Goal: Information Seeking & Learning: Learn about a topic

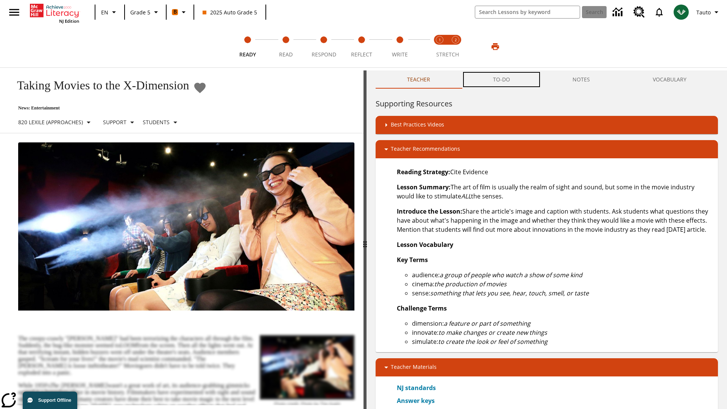
click at [501, 79] on button "TO-DO" at bounding box center [501, 79] width 80 height 18
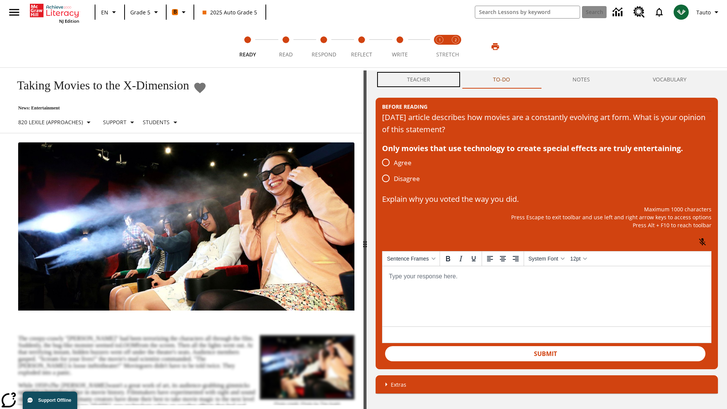
scroll to position [0, 0]
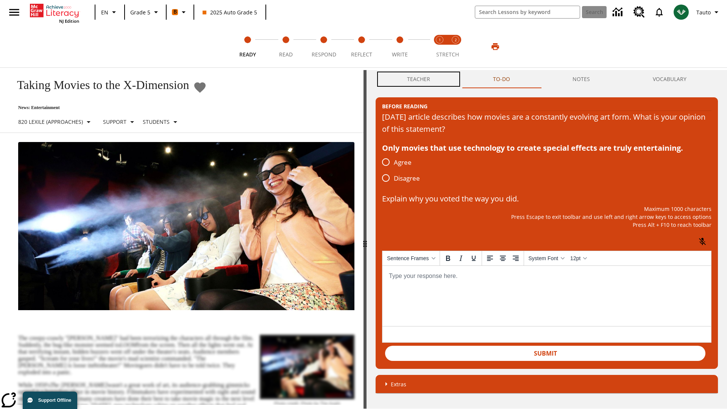
click at [419, 79] on button "Teacher" at bounding box center [418, 79] width 86 height 18
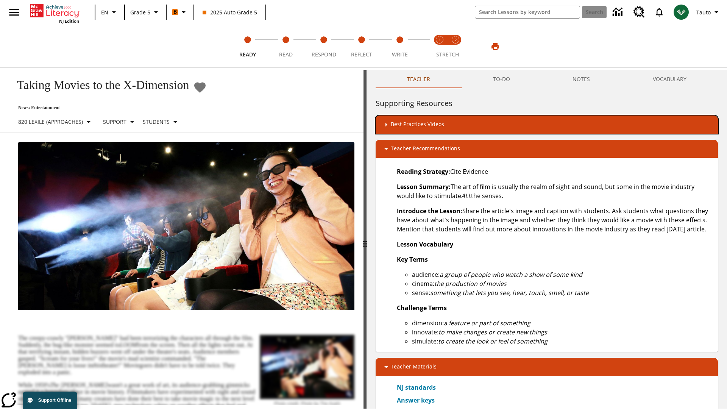
click at [546, 125] on div "Best Practices Videos" at bounding box center [546, 124] width 330 height 9
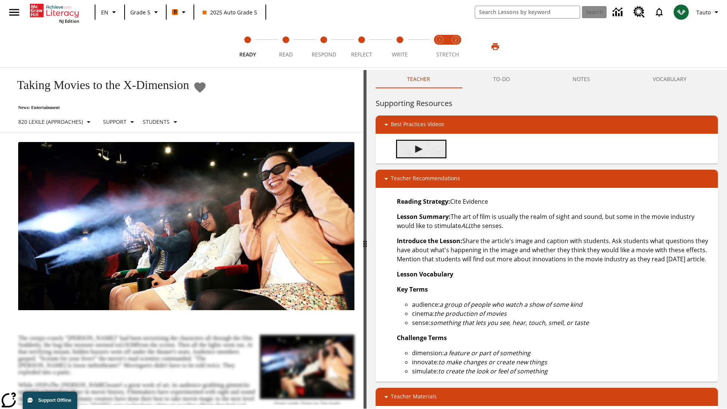
click at [419, 149] on img "Building Academic Vocabulary" at bounding box center [419, 149] width 8 height 8
click at [285, 47] on span "Read" at bounding box center [286, 52] width 14 height 14
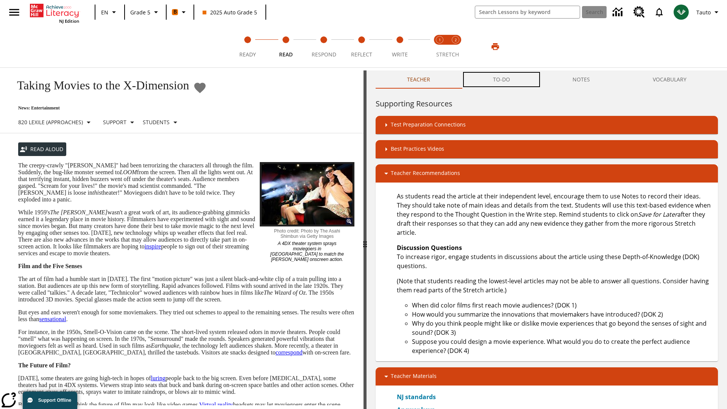
scroll to position [0, 0]
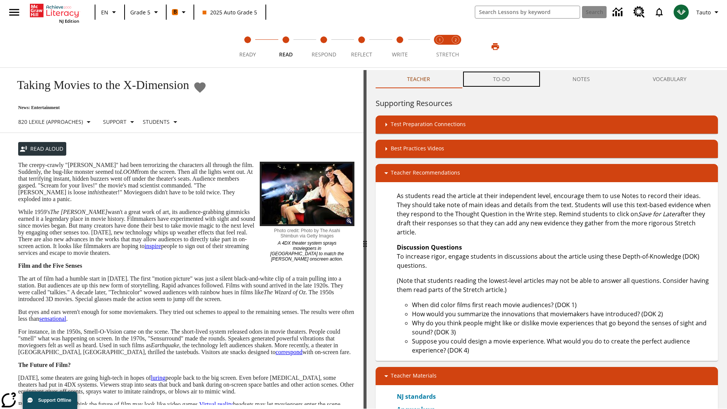
click at [501, 79] on button "TO-DO" at bounding box center [501, 79] width 80 height 18
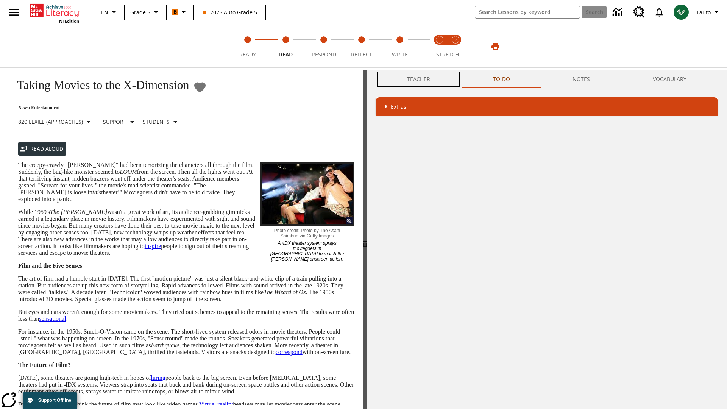
click at [419, 79] on button "Teacher" at bounding box center [418, 79] width 86 height 18
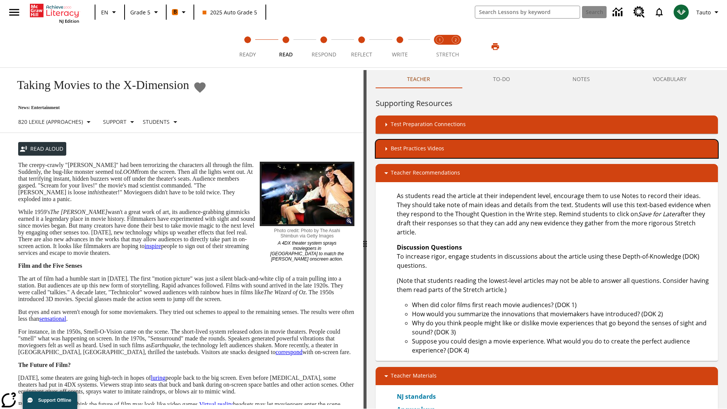
click at [546, 149] on div "Best Practices Videos" at bounding box center [546, 148] width 330 height 9
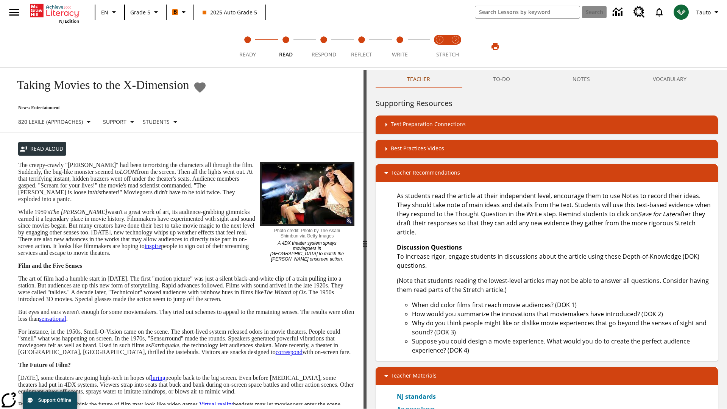
click at [419, 170] on img "Summarization" at bounding box center [419, 174] width 8 height 8
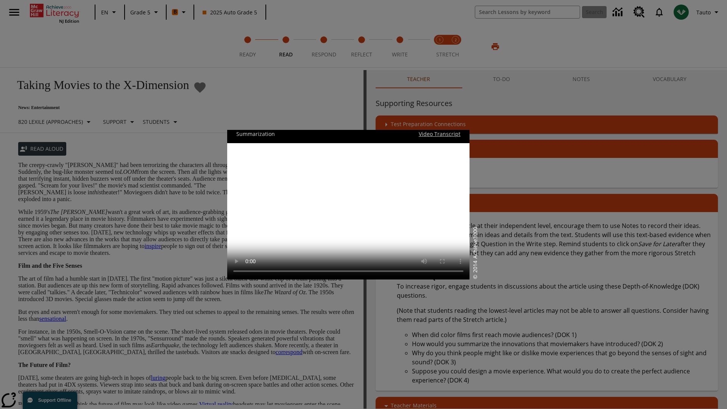
scroll to position [0, 0]
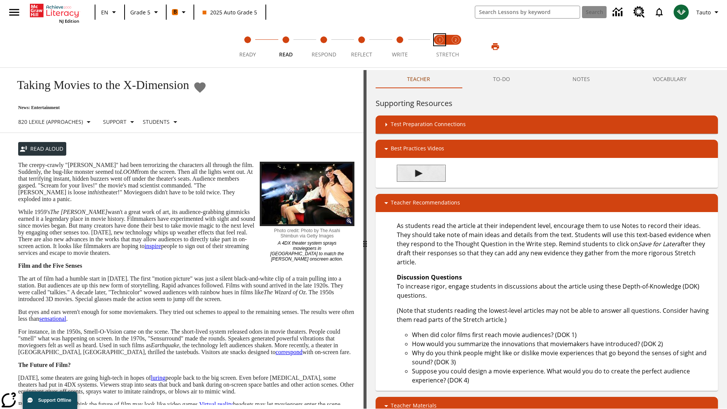
click at [439, 47] on span "Stretch Read step 1 of 2" at bounding box center [439, 52] width 10 height 14
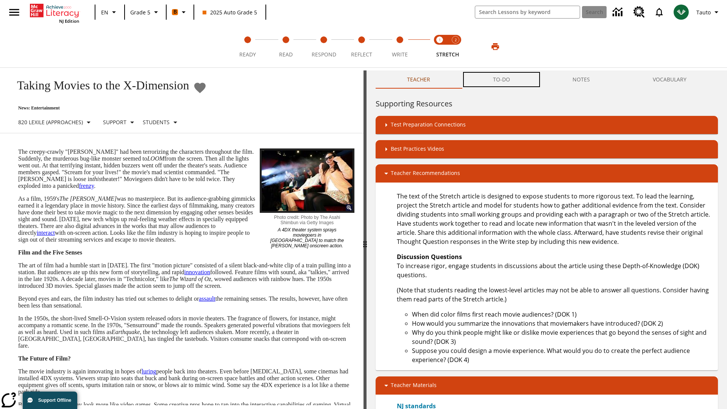
scroll to position [0, 0]
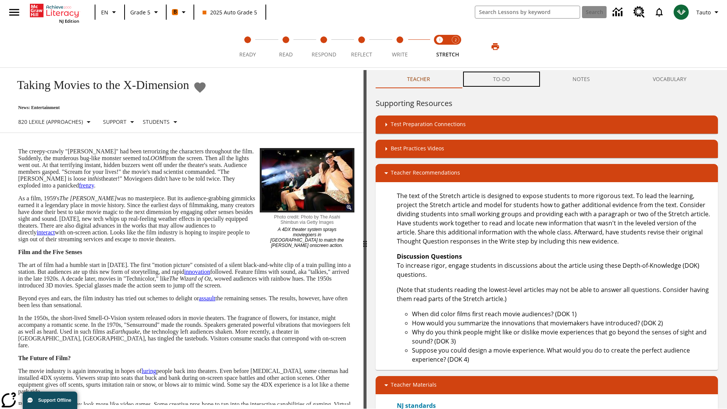
click at [501, 79] on button "TO-DO" at bounding box center [501, 79] width 80 height 18
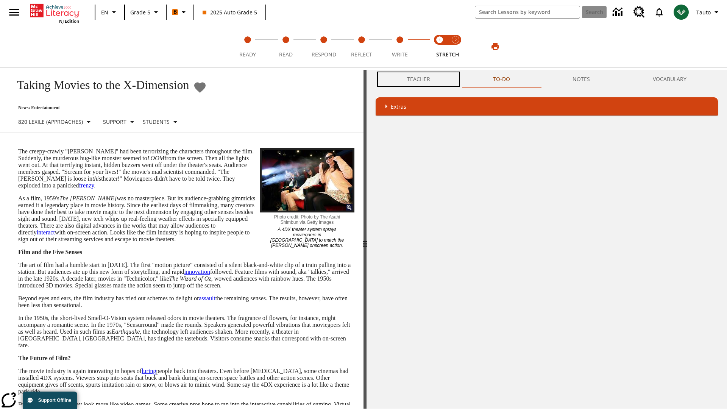
click at [419, 79] on button "Teacher" at bounding box center [418, 79] width 86 height 18
